Goal: Navigation & Orientation: Understand site structure

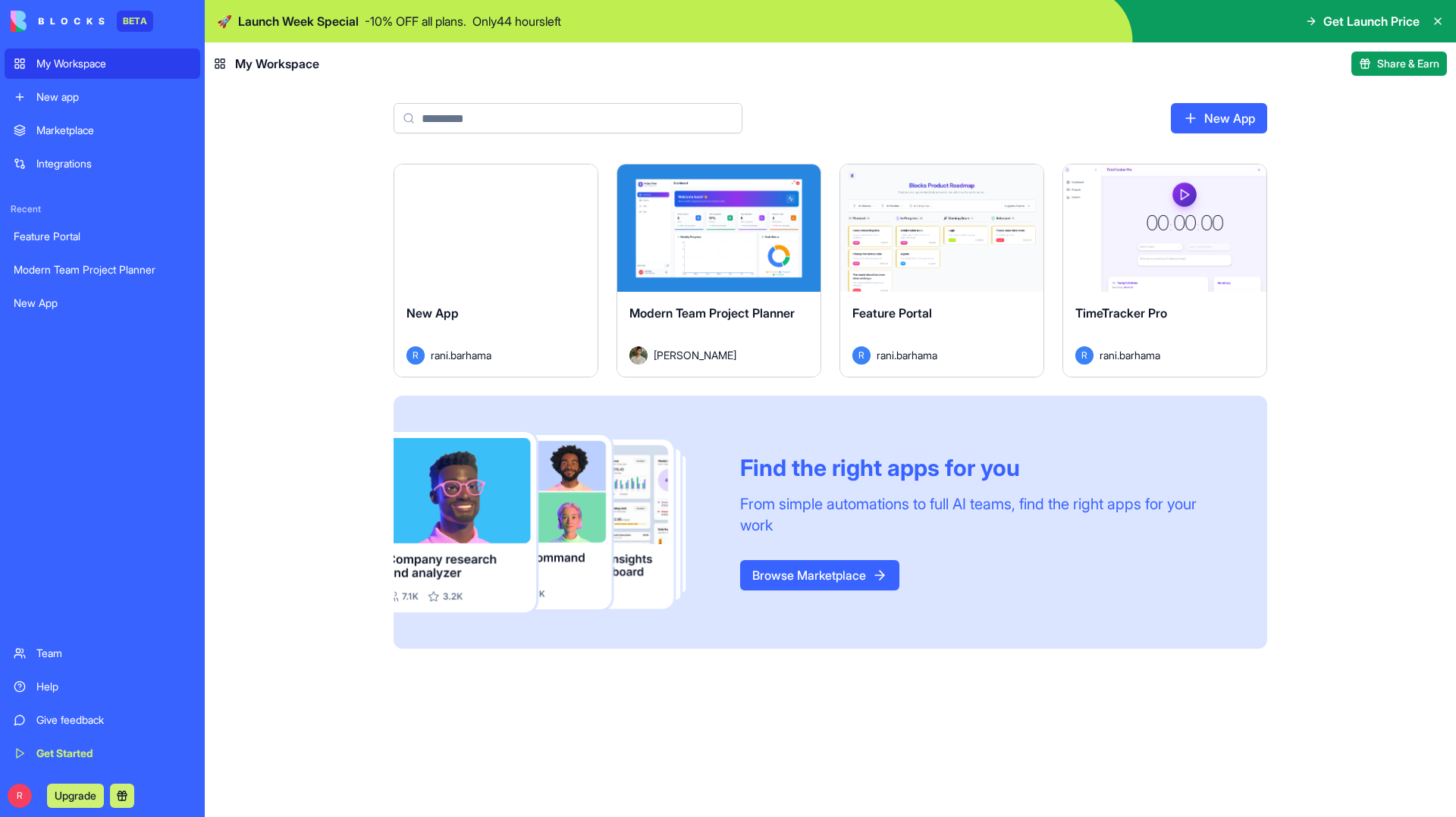
click at [768, 324] on div "Modern Team Project Planner" at bounding box center [718, 325] width 179 height 43
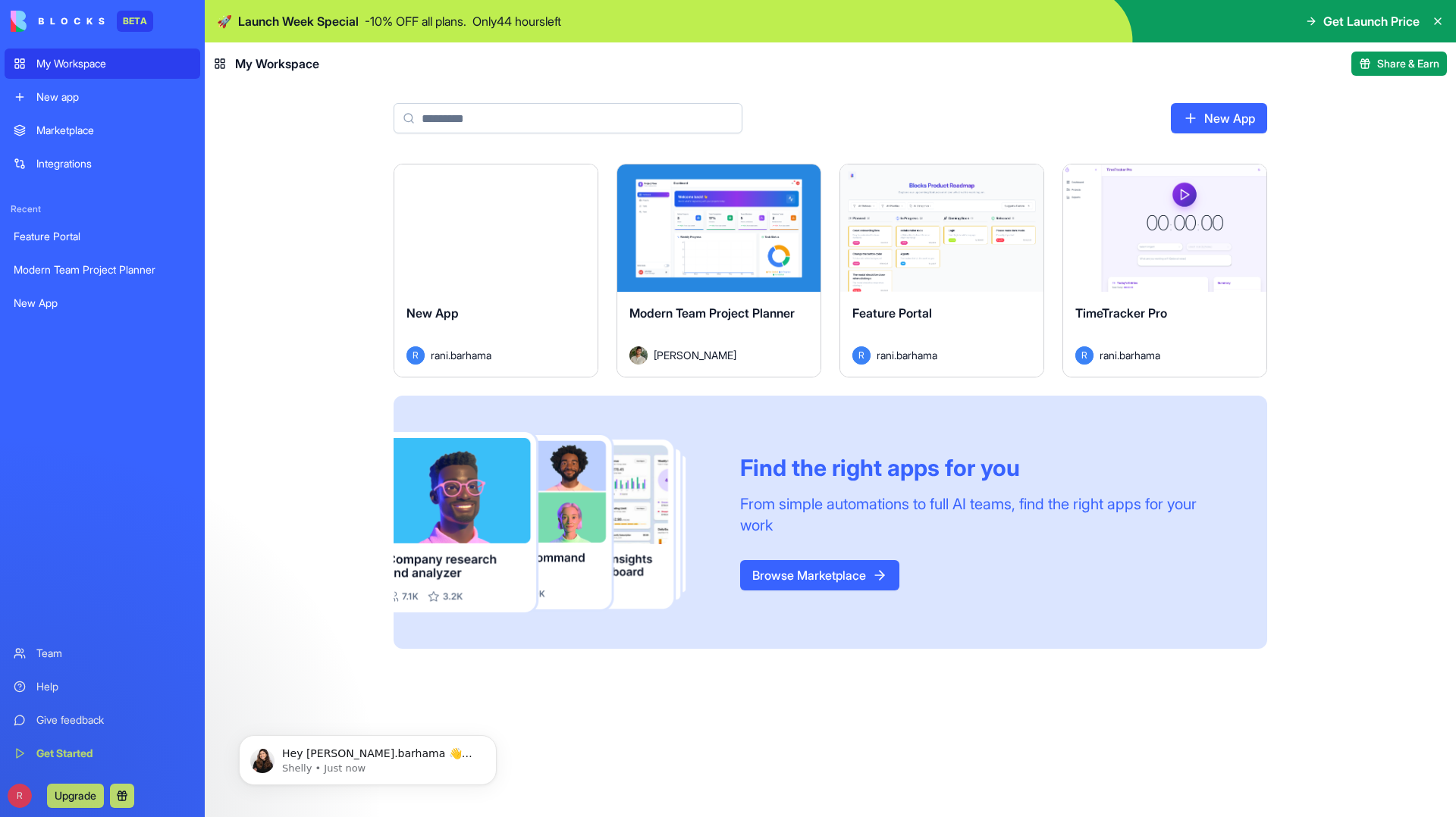
click at [970, 361] on div "[PERSON_NAME].barhama" at bounding box center [942, 356] width 179 height 18
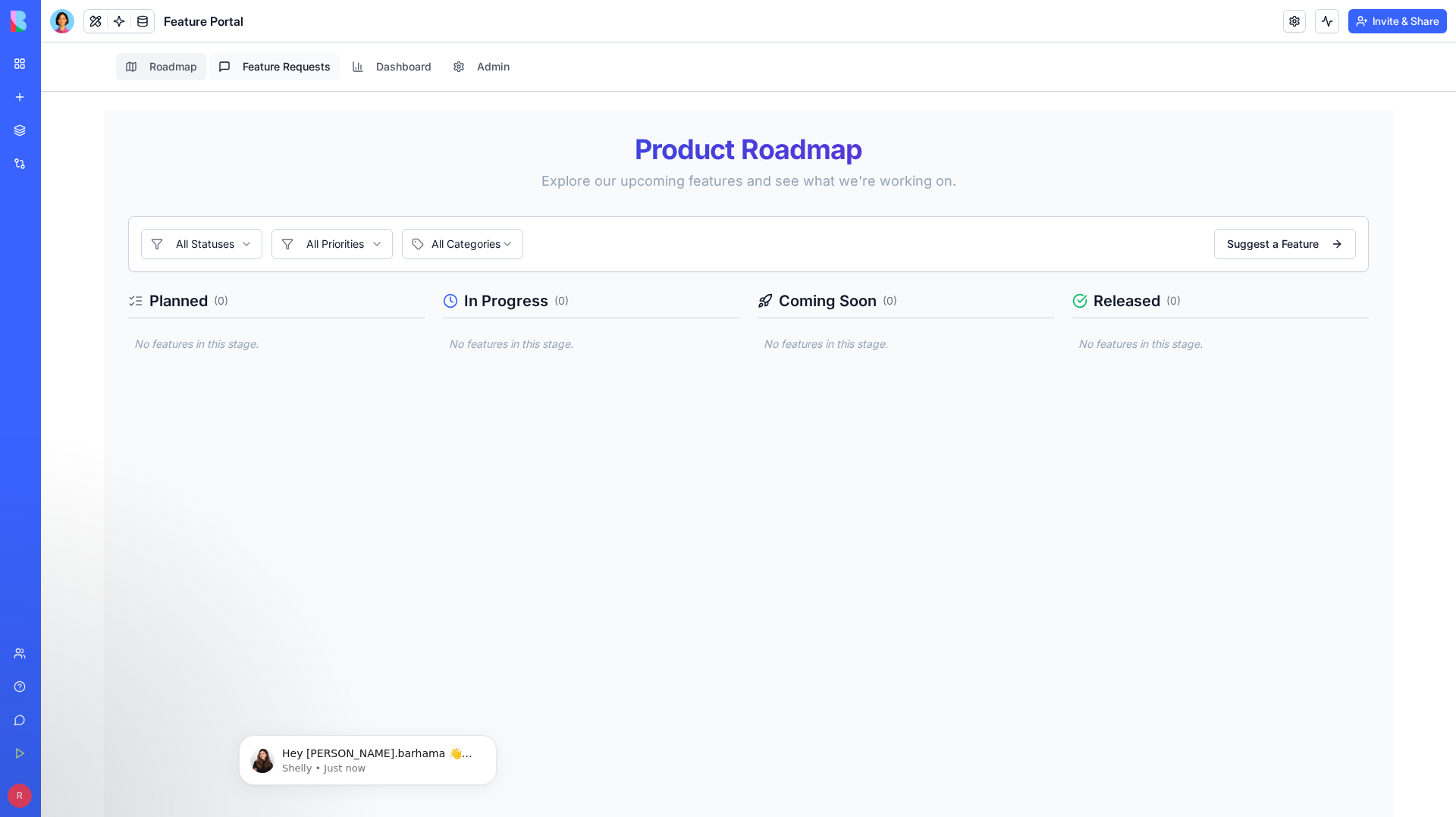
click at [272, 69] on button "Feature Requests" at bounding box center [275, 67] width 130 height 27
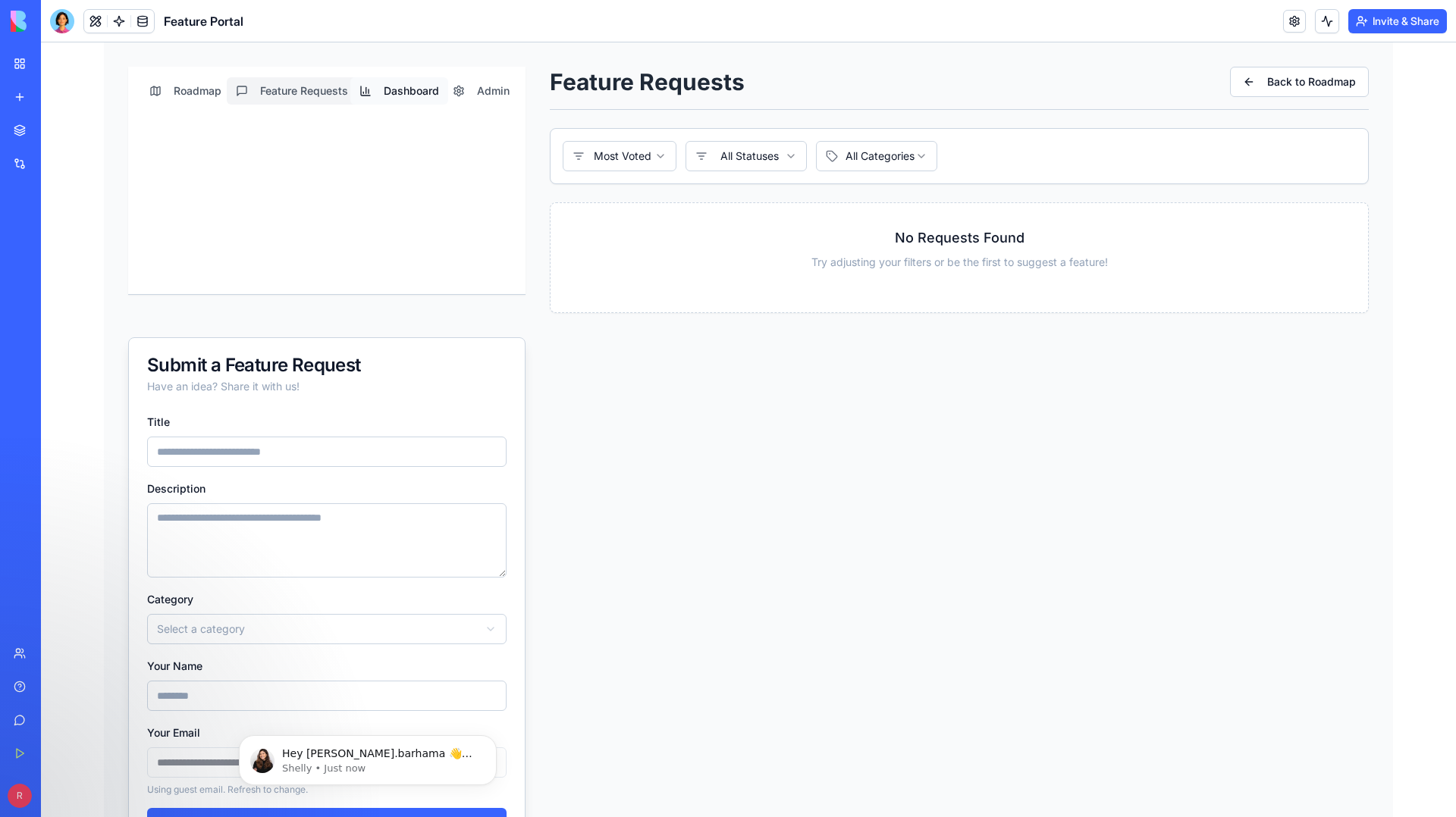
click at [397, 93] on button "Dashboard" at bounding box center [399, 91] width 98 height 27
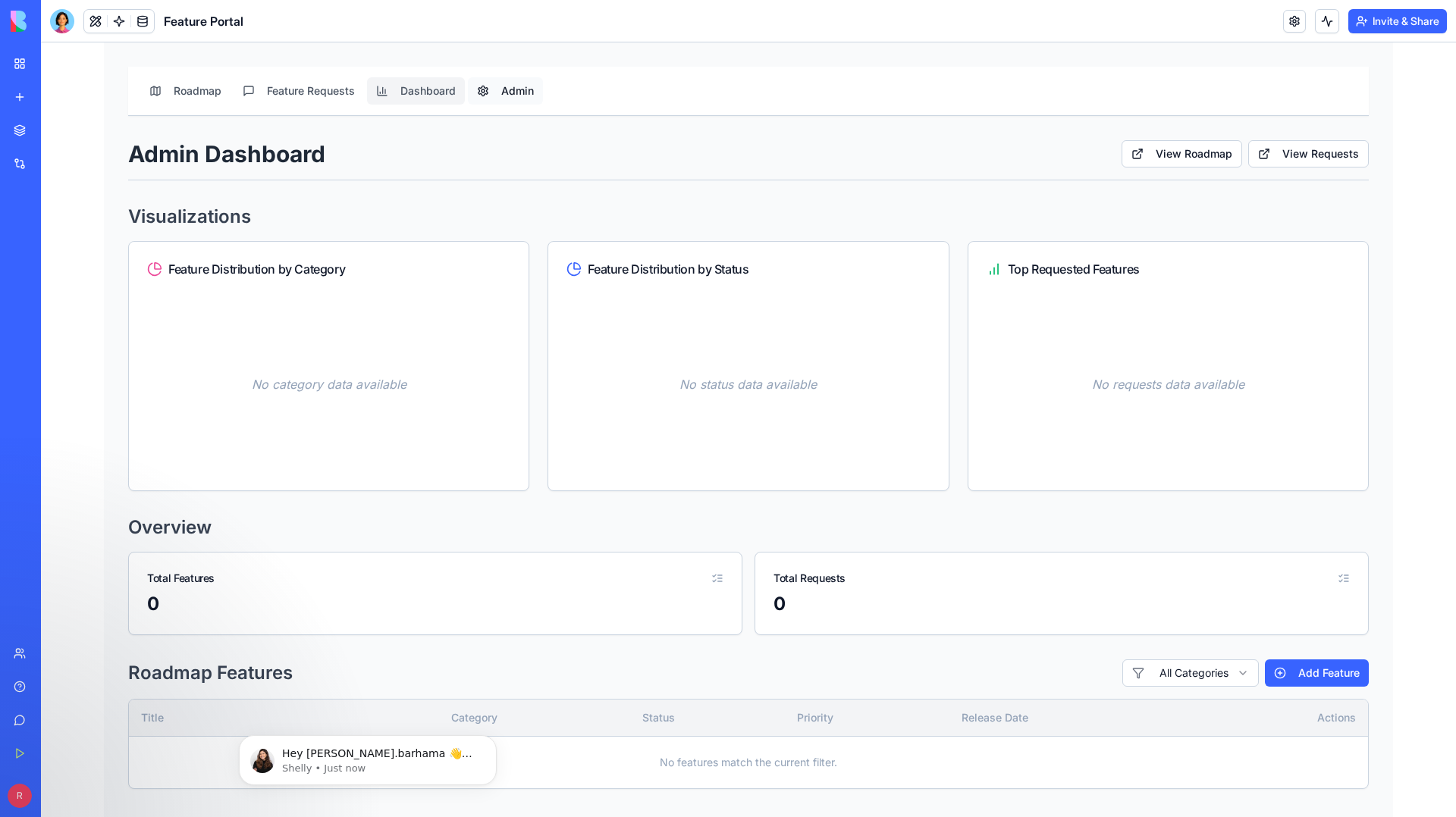
click at [511, 96] on button "Admin" at bounding box center [506, 91] width 75 height 27
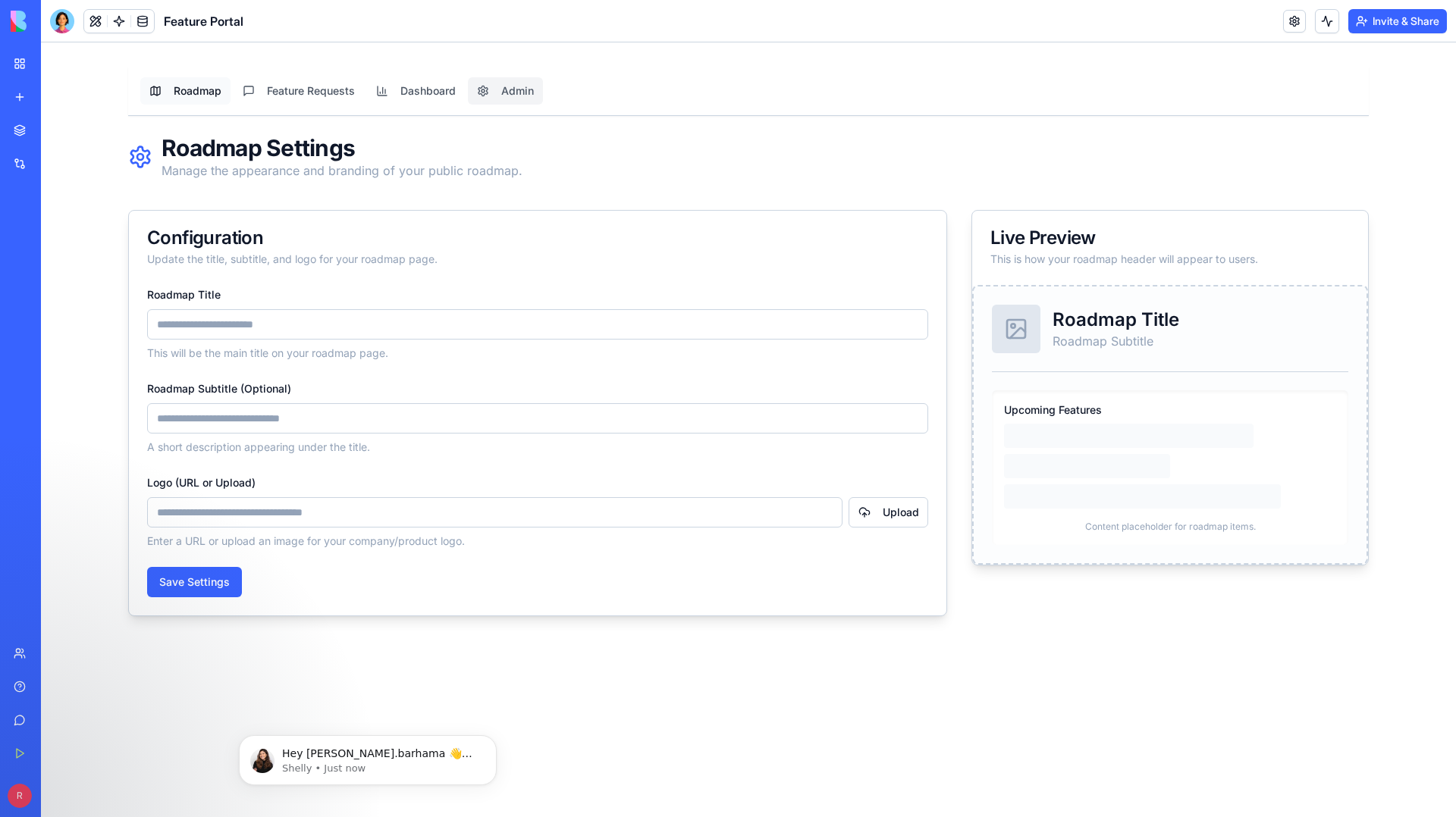
click at [178, 90] on button "Roadmap" at bounding box center [185, 91] width 90 height 27
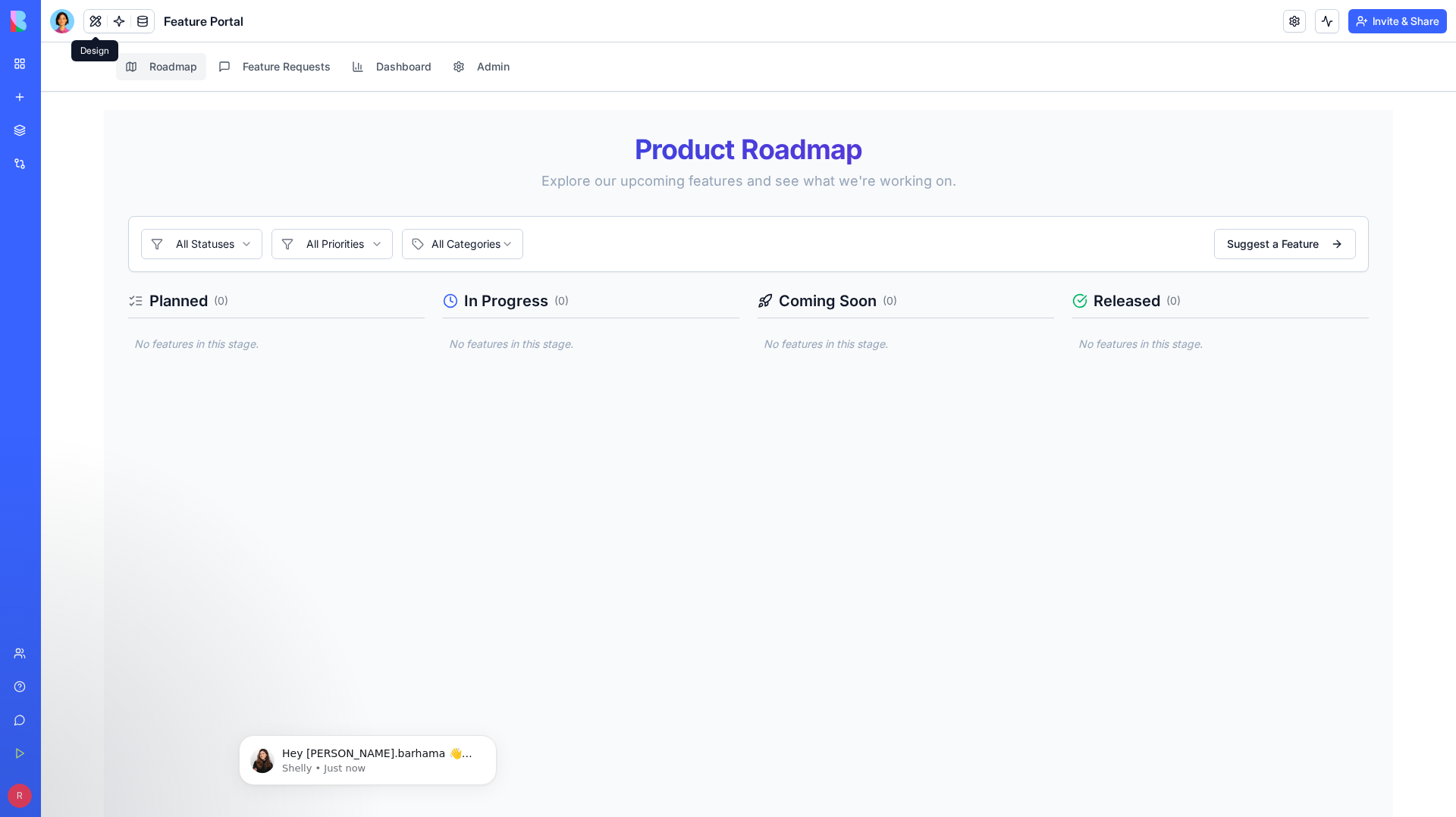
click at [96, 21] on button at bounding box center [96, 21] width 22 height 22
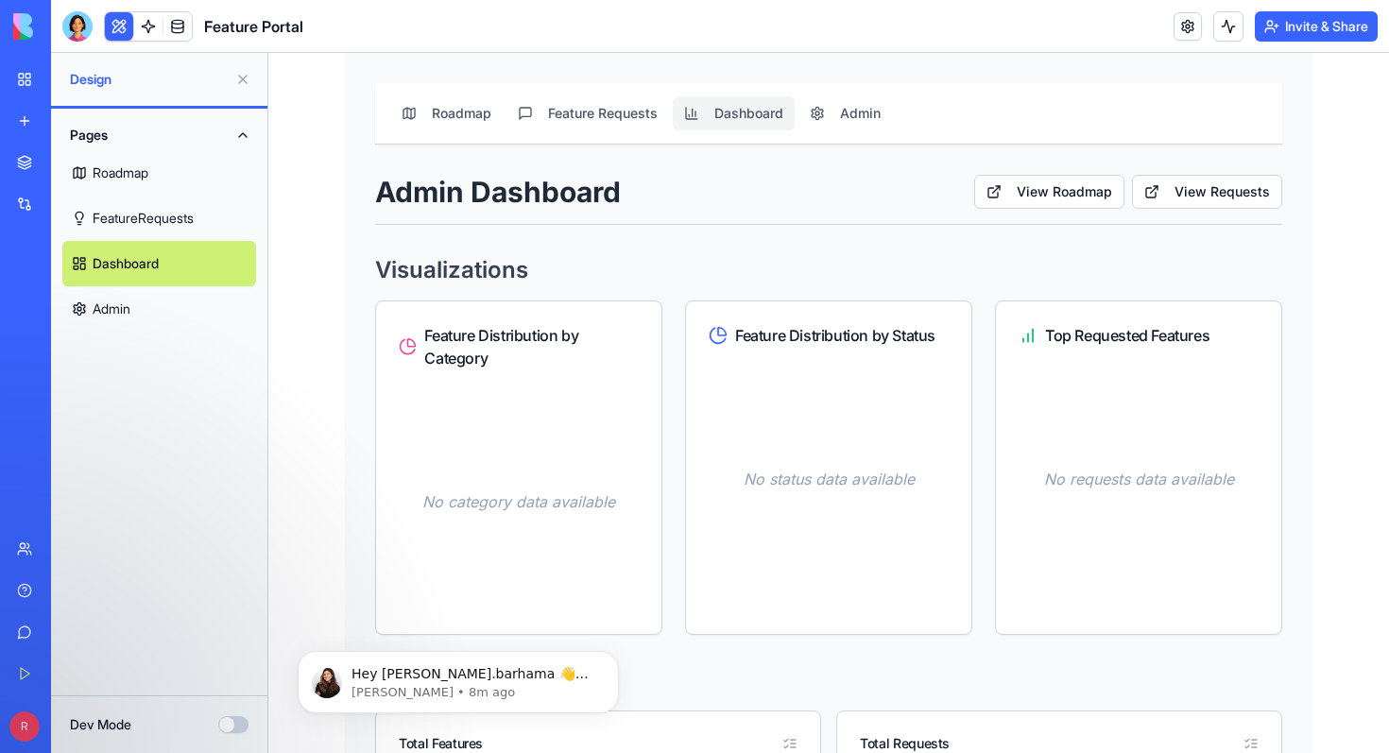
click at [23, 27] on img at bounding box center [71, 26] width 117 height 26
click at [24, 30] on img at bounding box center [71, 26] width 117 height 26
